Goal: Task Accomplishment & Management: Complete application form

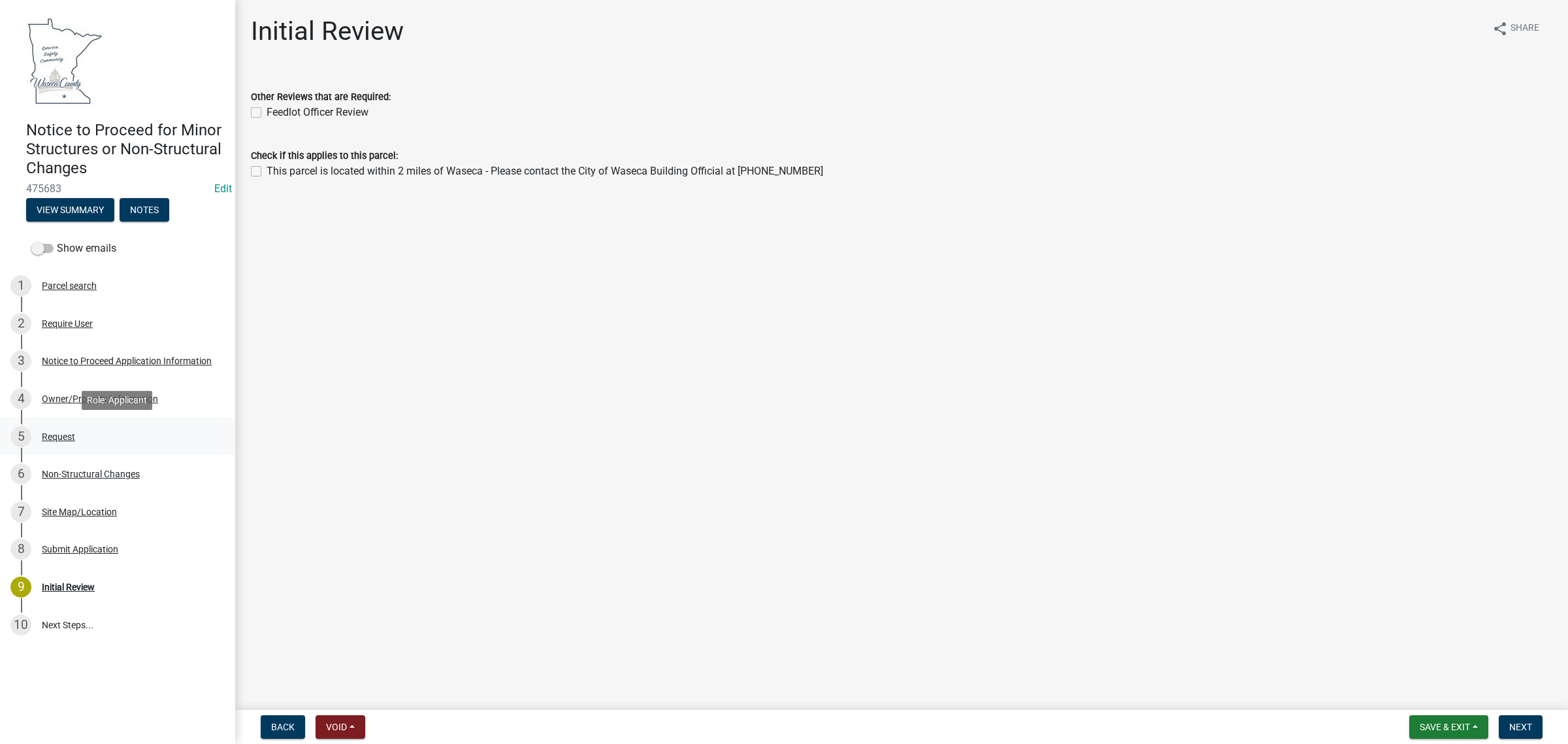
click at [60, 437] on div "Request" at bounding box center [58, 437] width 33 height 9
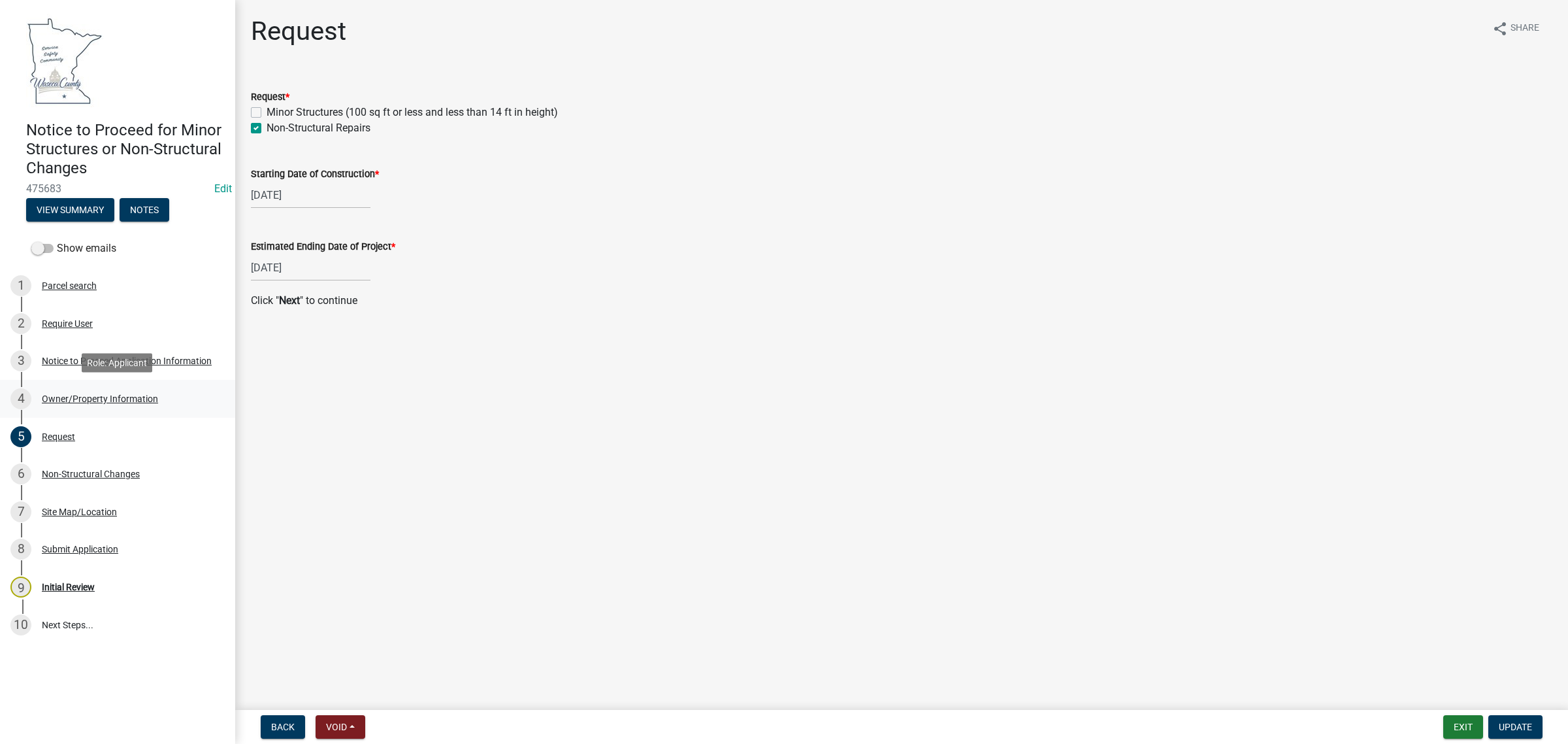
click at [65, 402] on div "Owner/Property Information" at bounding box center [99, 399] width 116 height 9
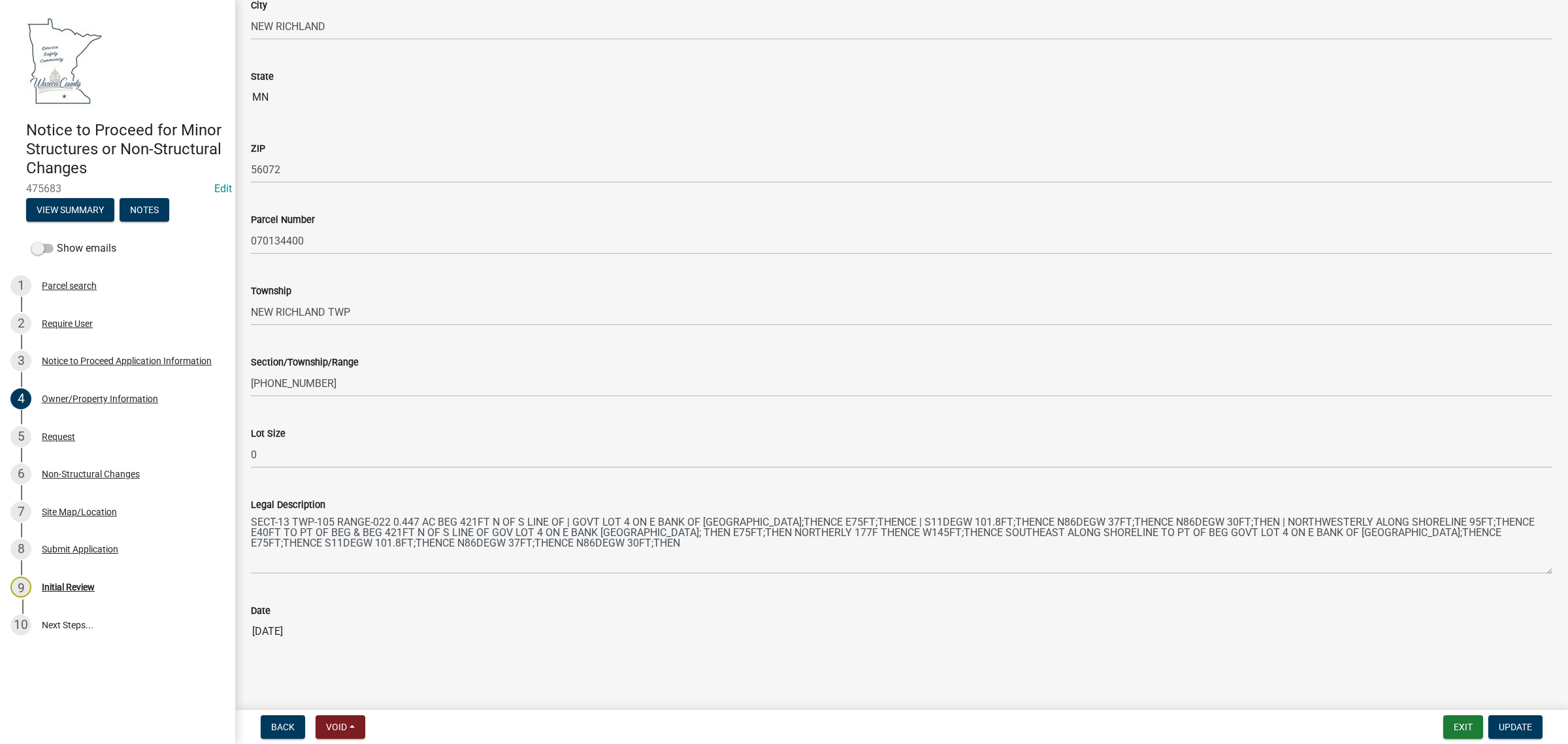
scroll to position [723, 0]
click at [52, 433] on div "Request" at bounding box center [58, 437] width 33 height 9
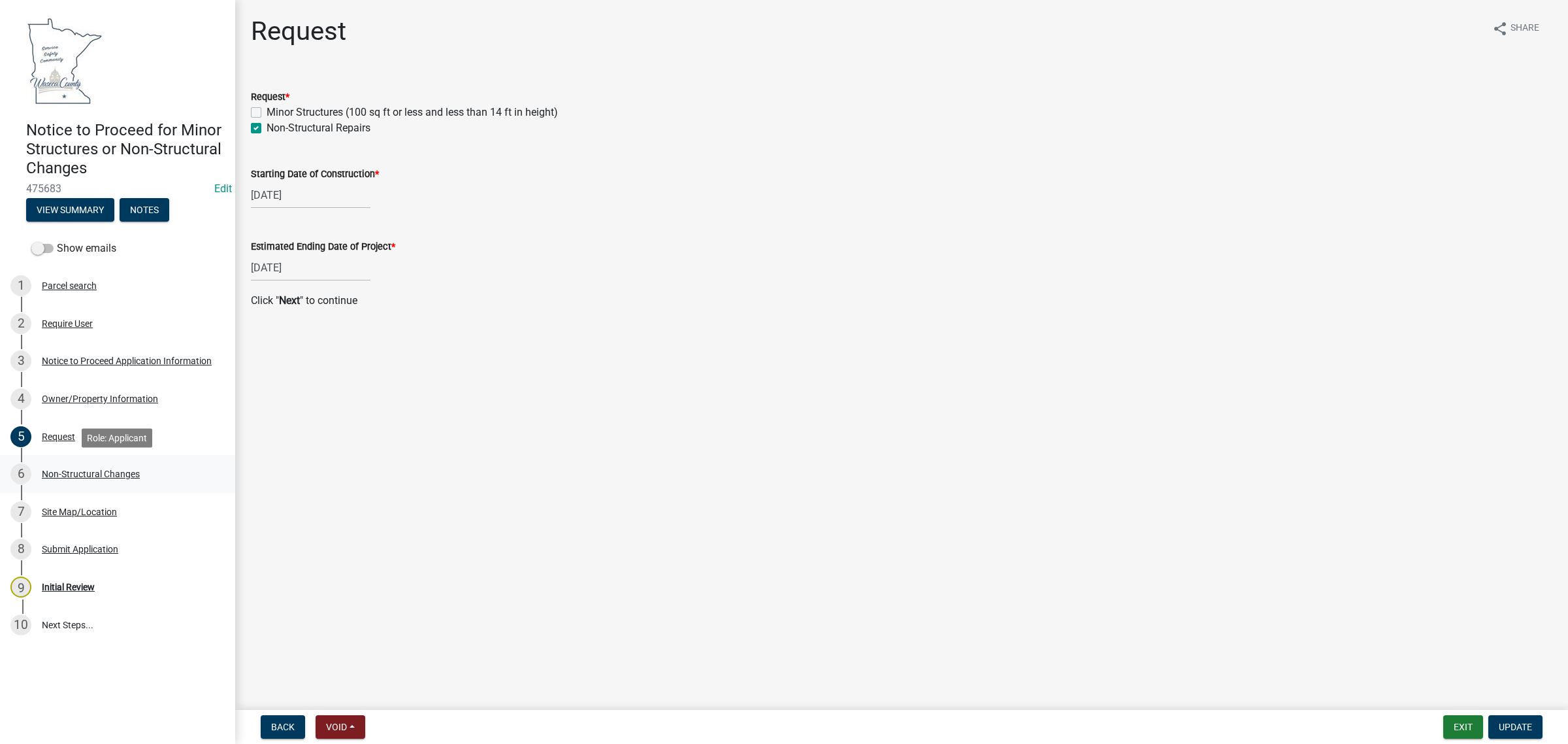
click at [50, 464] on div "6 Non-Structural Changes" at bounding box center [112, 474] width 204 height 21
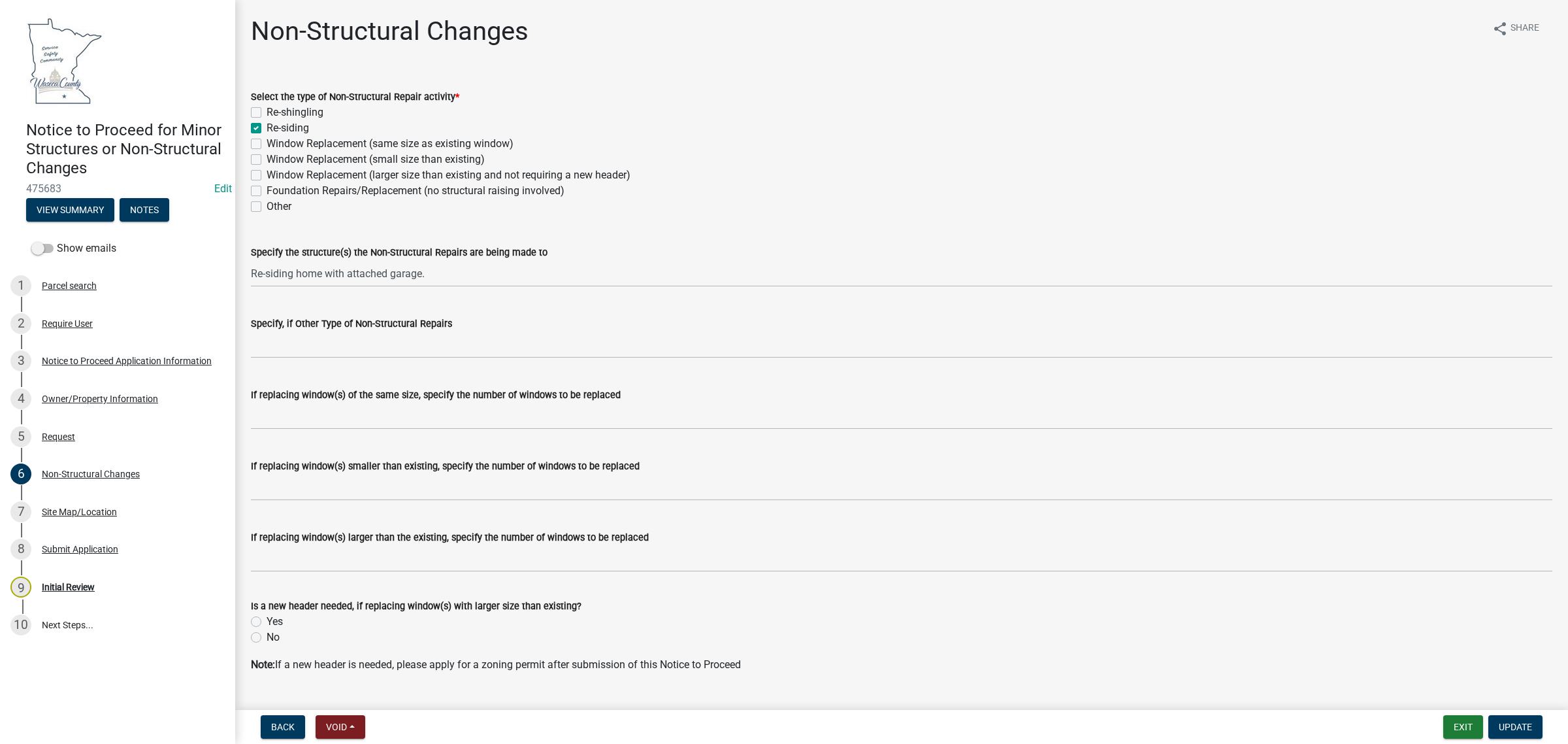
scroll to position [28, 0]
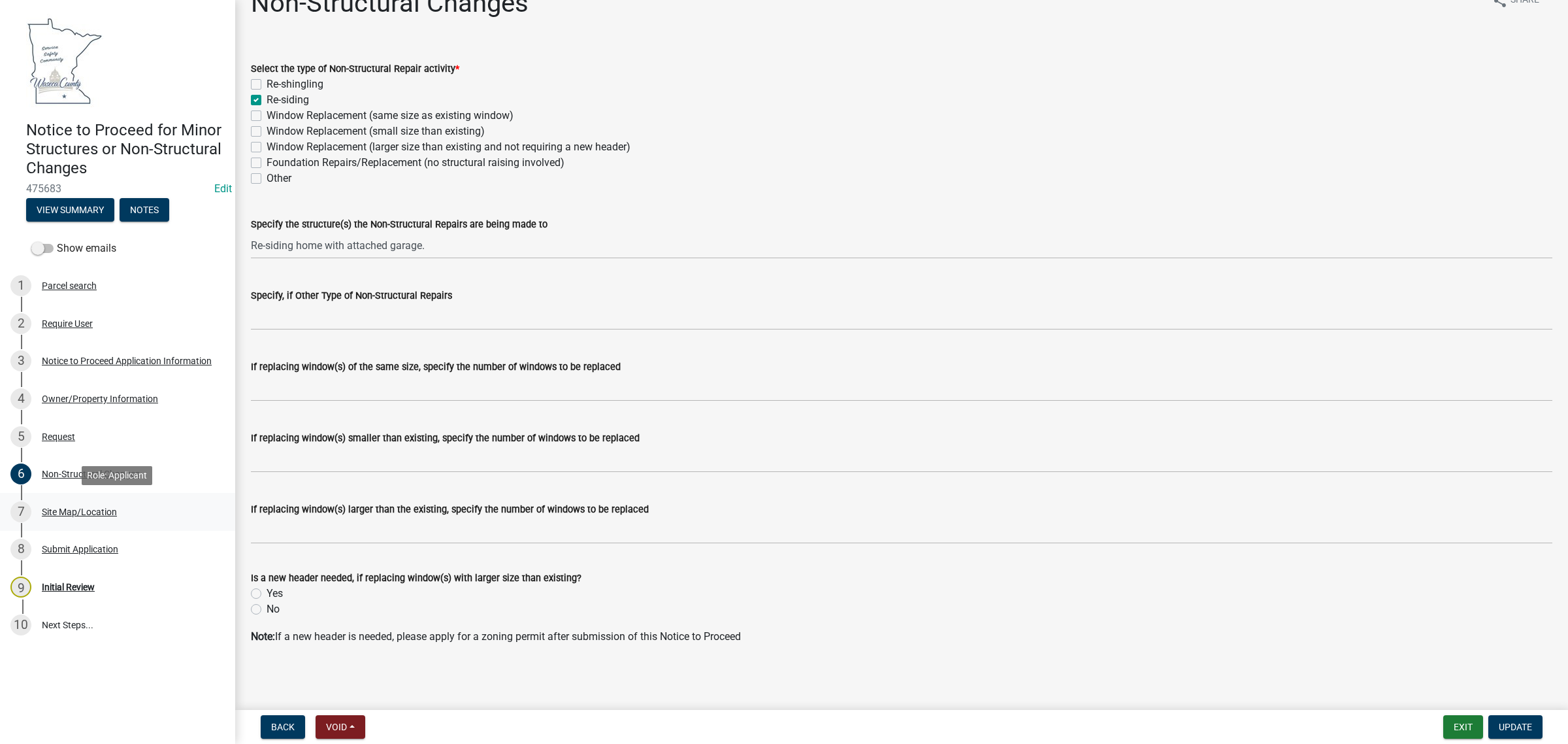
click at [62, 503] on div "7 Site Map/Location" at bounding box center [112, 511] width 204 height 21
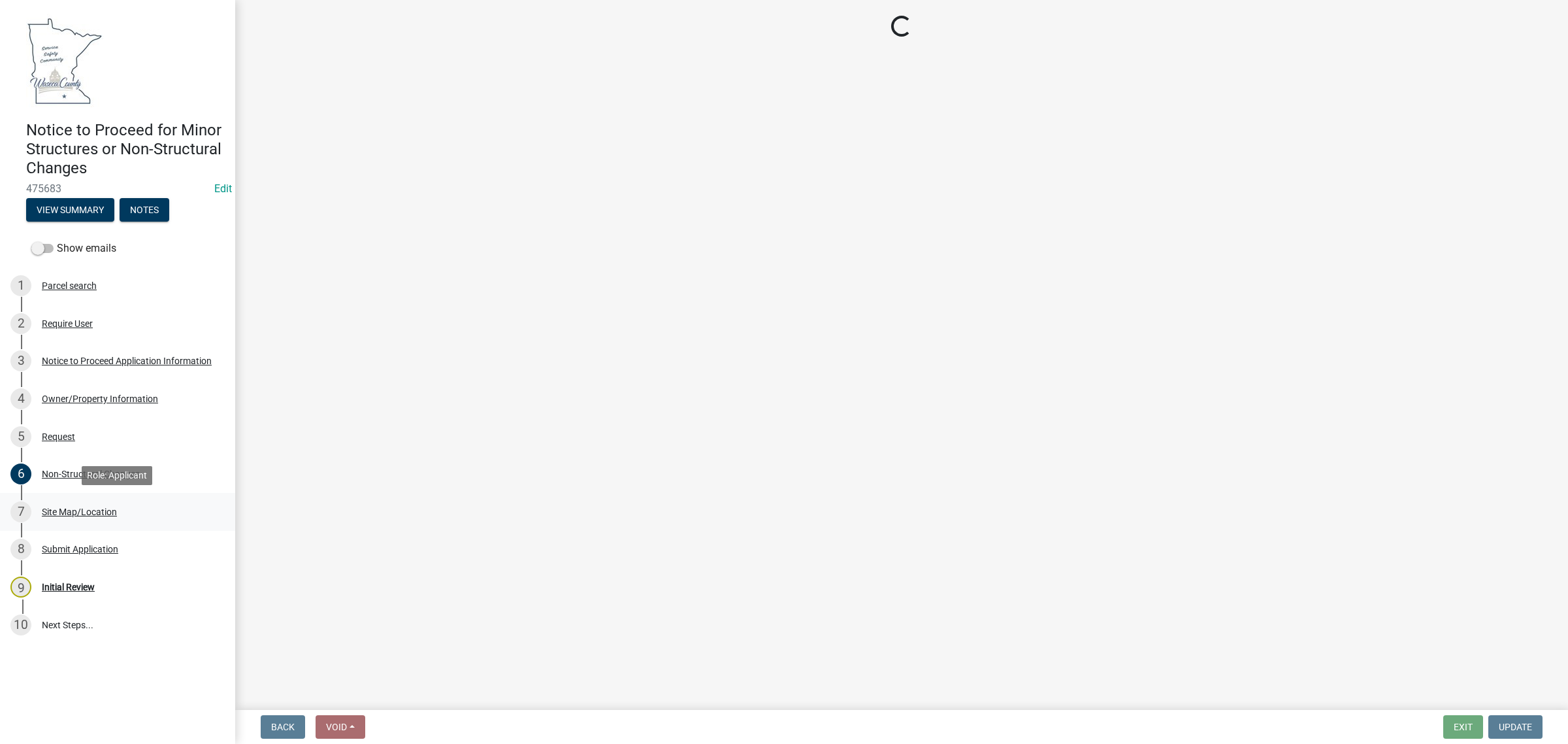
scroll to position [0, 0]
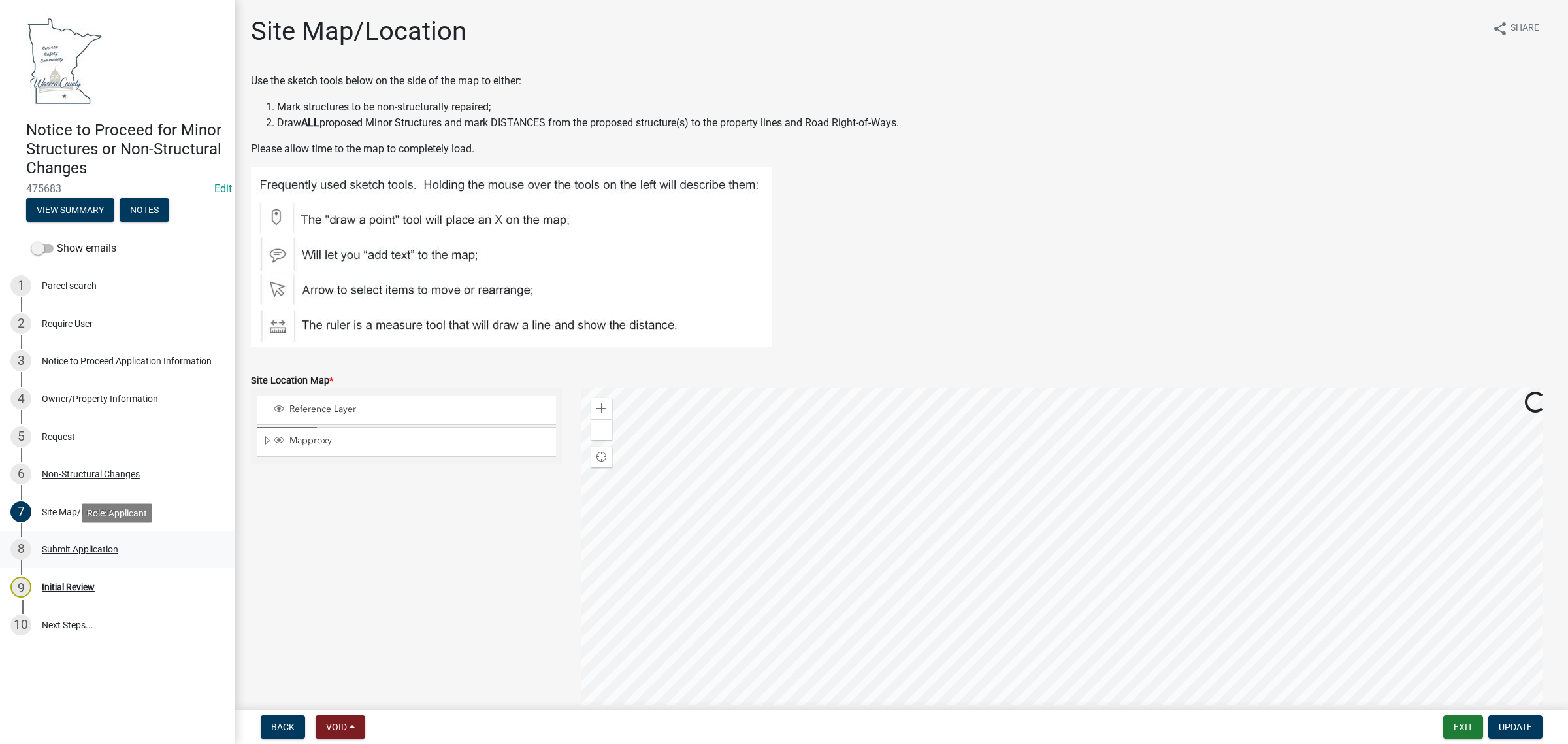
click at [43, 549] on div "Submit Application" at bounding box center [79, 549] width 77 height 9
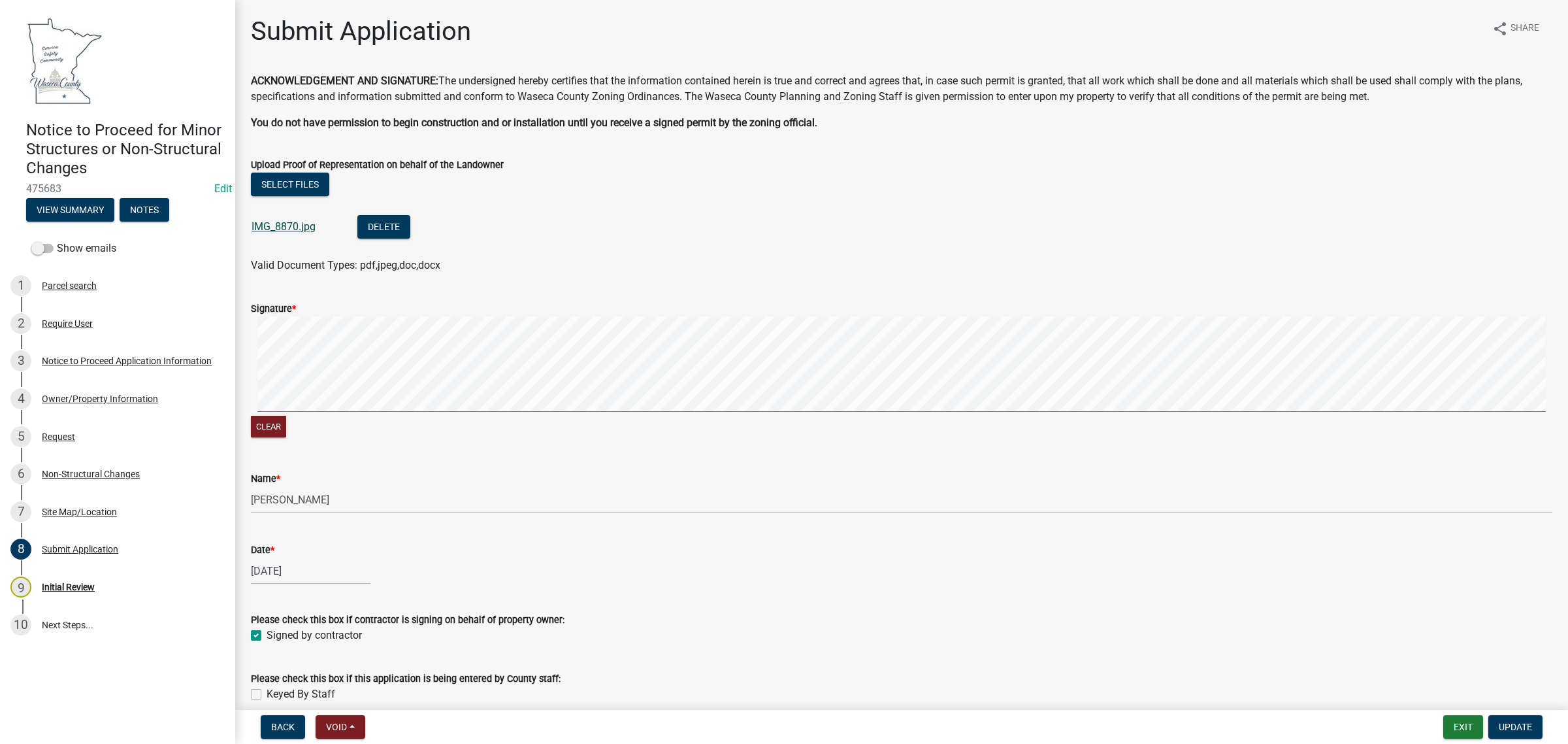
click at [284, 223] on link "IMG_8870.jpg" at bounding box center [284, 226] width 64 height 12
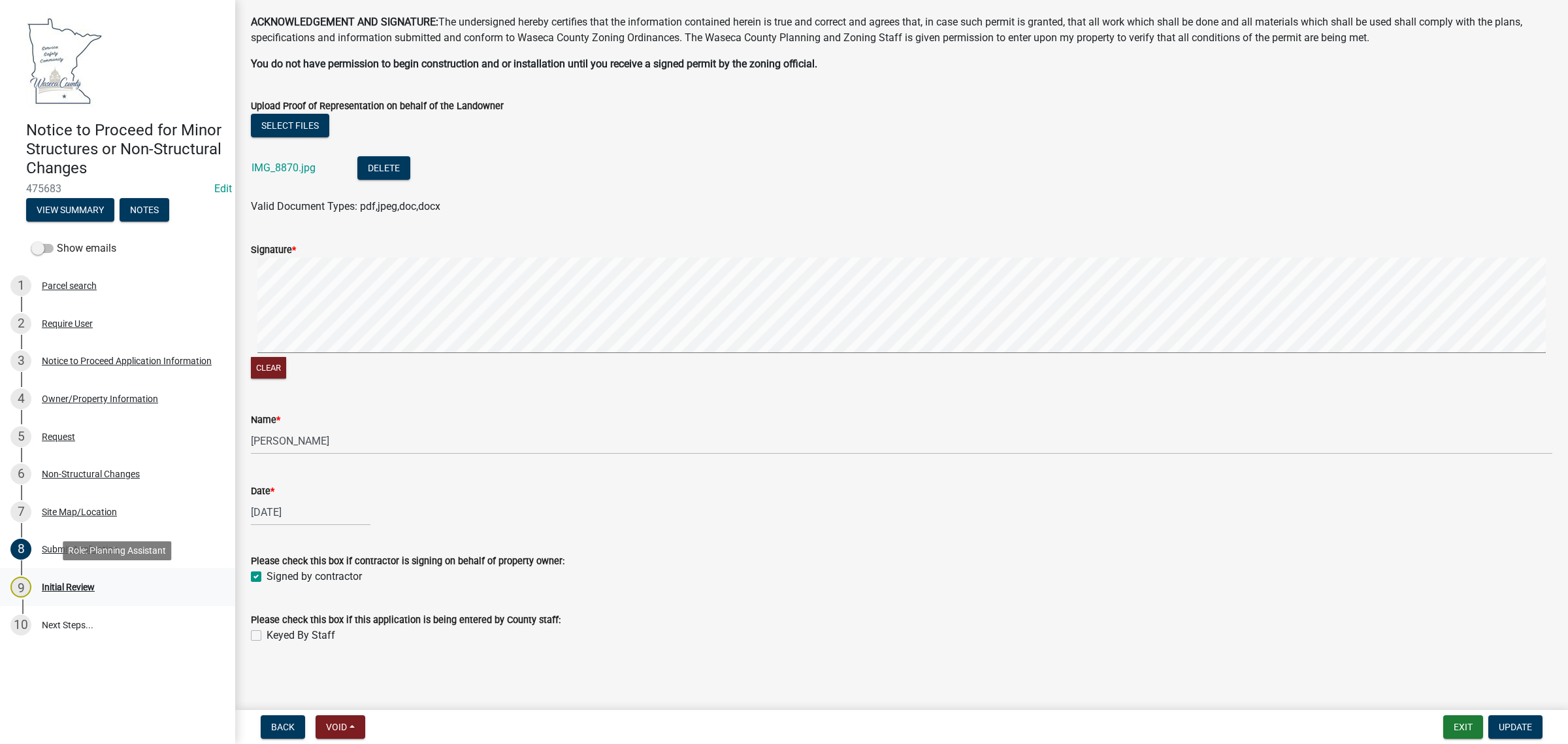
click at [56, 582] on div "Initial Review" at bounding box center [68, 587] width 53 height 9
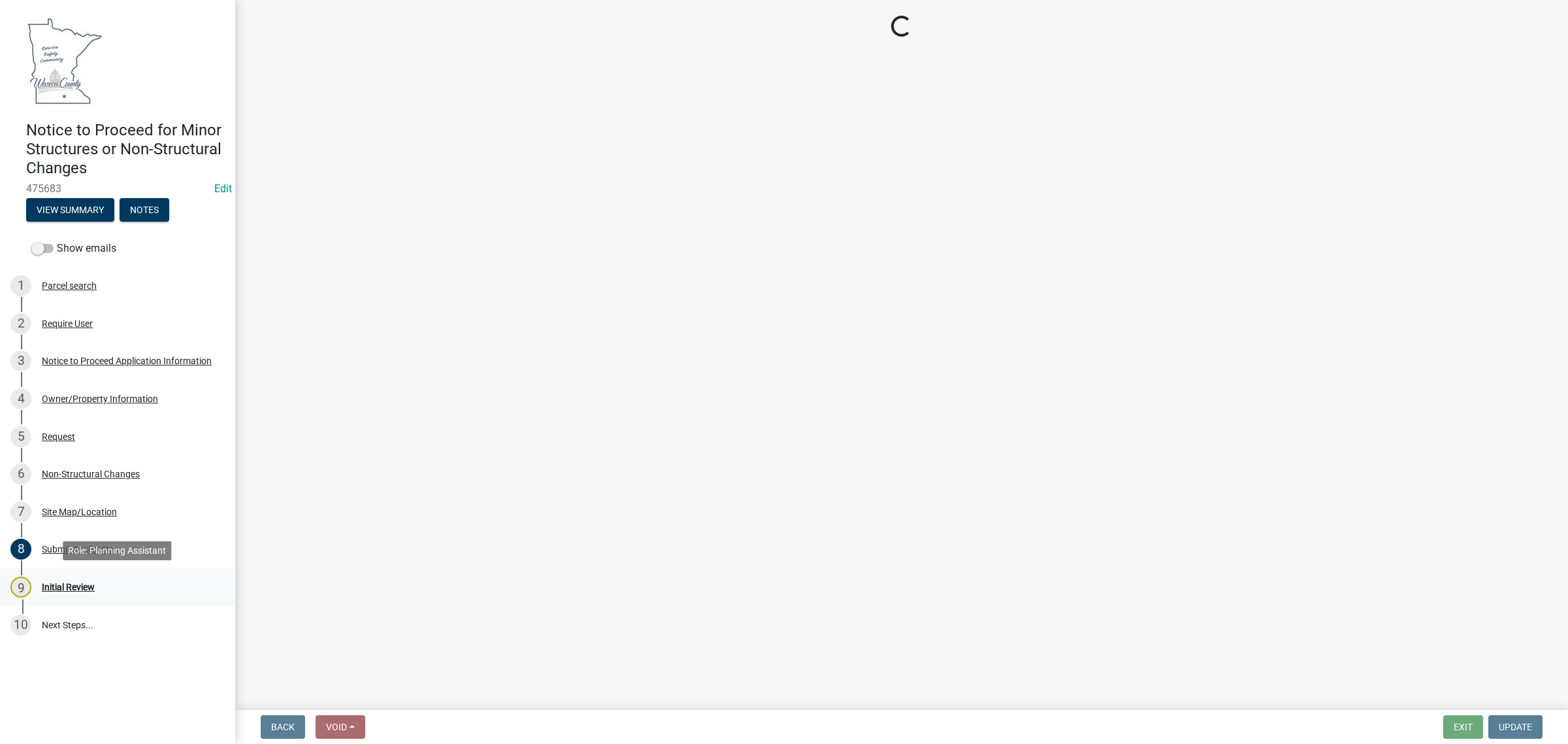
scroll to position [0, 0]
